Goal: Information Seeking & Learning: Understand process/instructions

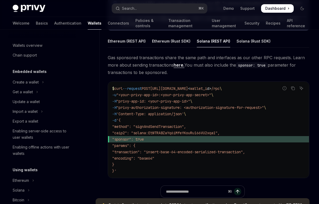
scroll to position [256, 0]
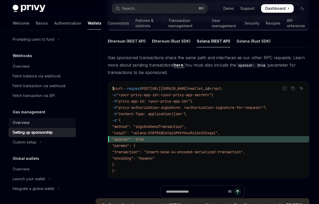
click at [18, 122] on div "Overview" at bounding box center [21, 122] width 17 height 6
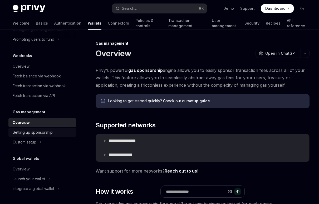
click at [57, 133] on div "Setting up sponsorship" at bounding box center [43, 132] width 60 height 6
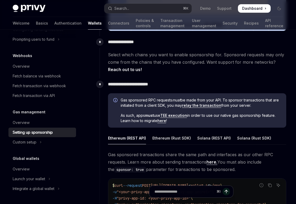
scroll to position [236, 0]
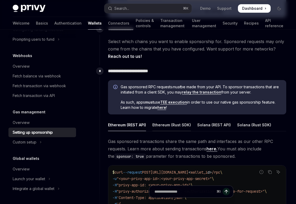
click at [180, 127] on div "Ethereum (Rust SDK)" at bounding box center [171, 124] width 39 height 12
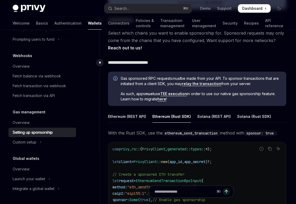
scroll to position [263, 0]
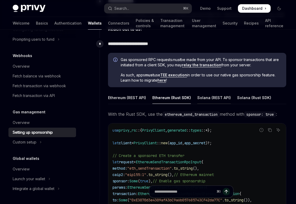
click at [200, 101] on div "Solana (REST API)" at bounding box center [213, 97] width 33 height 12
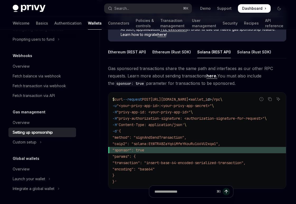
scroll to position [324, 0]
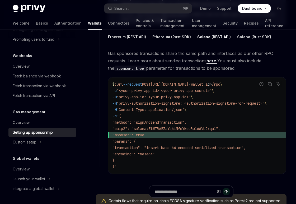
drag, startPoint x: 131, startPoint y: 166, endPoint x: 117, endPoint y: 86, distance: 81.7
click at [117, 86] on code "$ curl --request POST [URL][DOMAIN_NAME] < wallet_i d > /rpc \ -u "<your-privy-…" at bounding box center [196, 125] width 169 height 89
copy code "curl --request POST [URL][DOMAIN_NAME] < wallet_i d > /rpc \ -u "<your-privy-ap…"
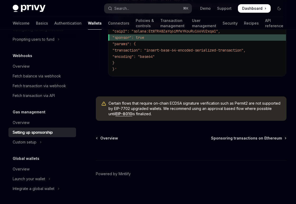
scroll to position [425, 0]
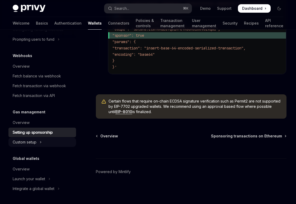
click at [61, 143] on button "Custom setup" at bounding box center [42, 141] width 68 height 9
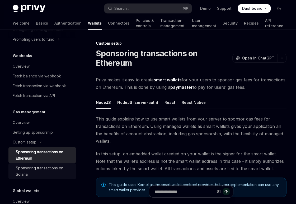
click at [61, 169] on div "Sponsoring transactions on Solana" at bounding box center [44, 171] width 57 height 13
type textarea "*"
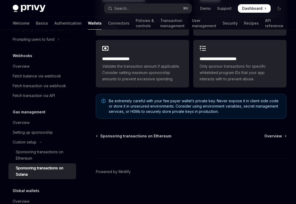
scroll to position [1538, 0]
